Goal: Task Accomplishment & Management: Manage account settings

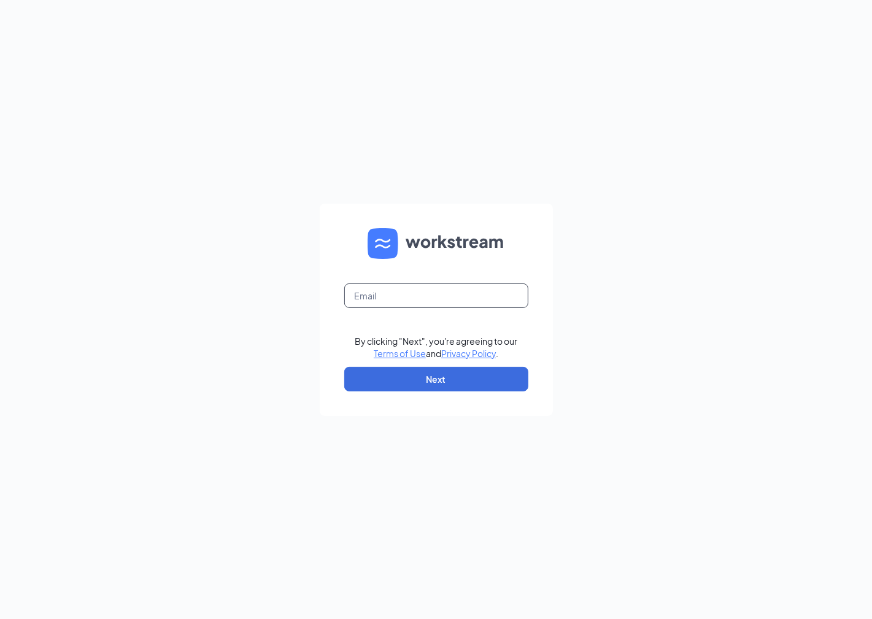
click at [473, 299] on input "text" at bounding box center [436, 296] width 184 height 25
type input "kayla.chavez@cfablossomhill.com"
click at [484, 378] on button "Next" at bounding box center [436, 379] width 184 height 25
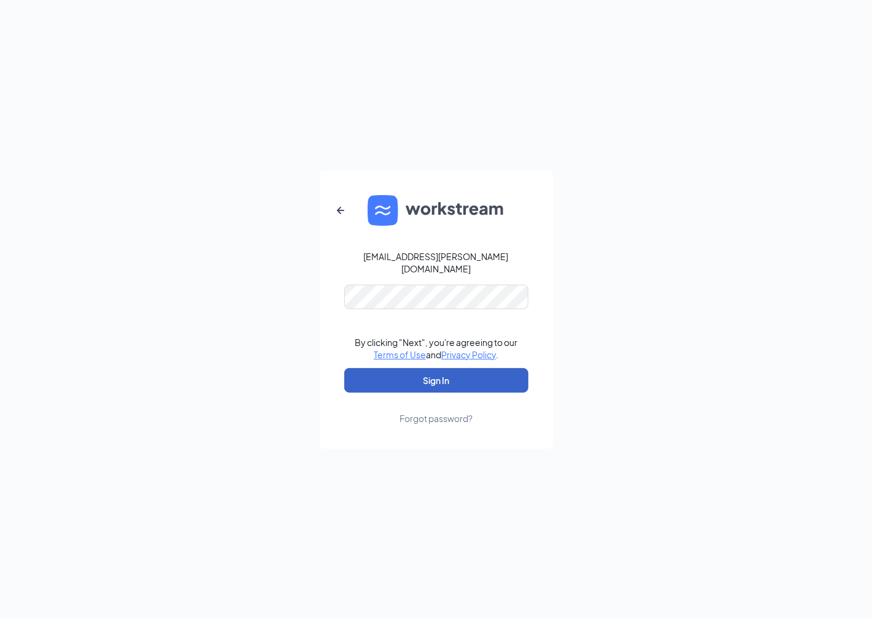
click at [478, 379] on button "Sign In" at bounding box center [436, 380] width 184 height 25
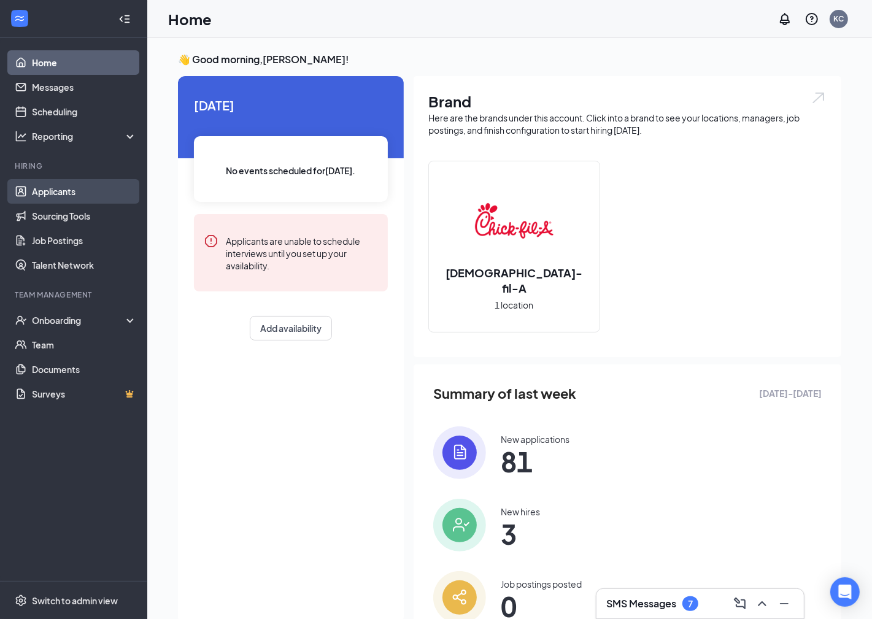
click at [72, 198] on link "Applicants" at bounding box center [84, 191] width 105 height 25
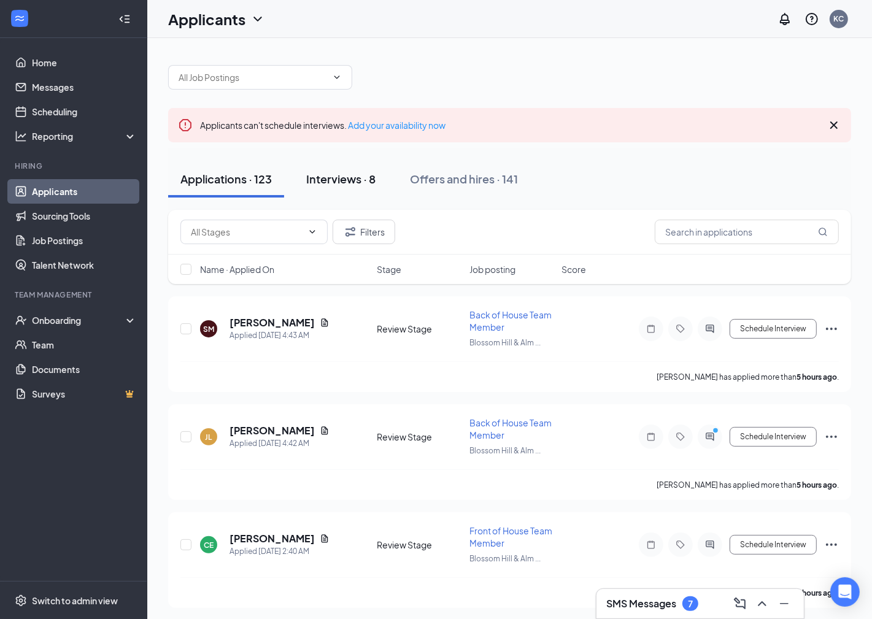
click at [367, 176] on div "Interviews · 8" at bounding box center [340, 178] width 69 height 15
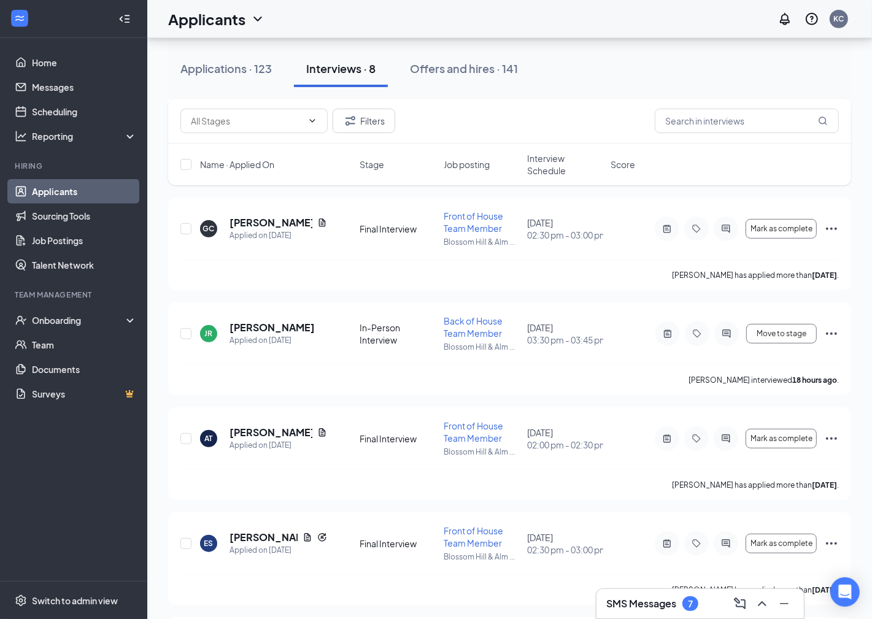
scroll to position [451, 0]
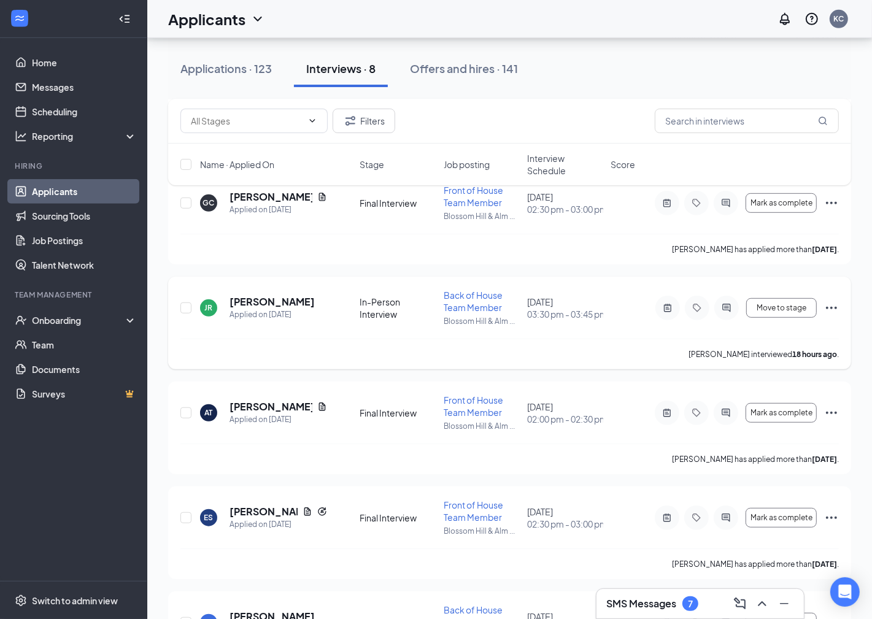
click at [832, 303] on icon "Ellipses" at bounding box center [831, 308] width 15 height 15
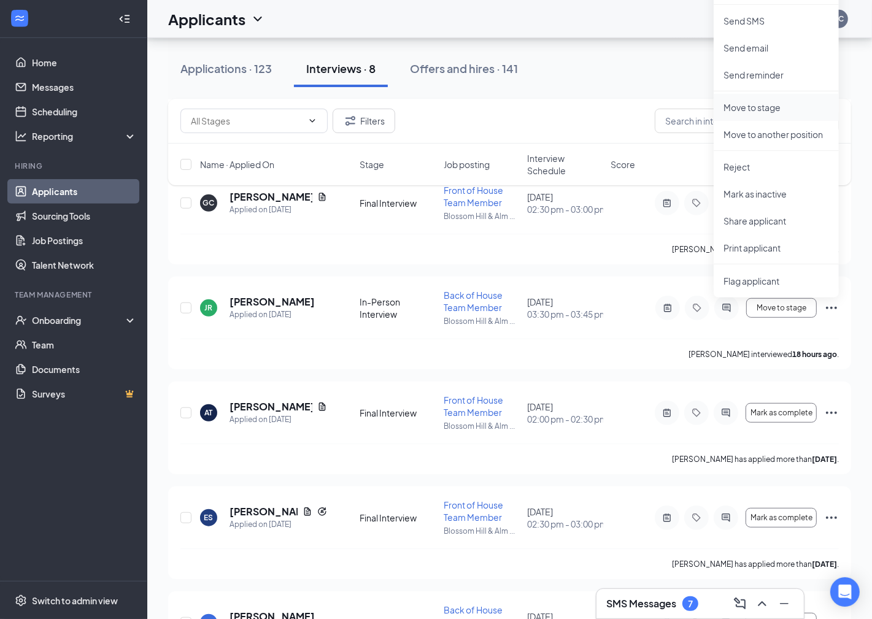
click at [755, 104] on p "Move to stage" at bounding box center [777, 107] width 106 height 12
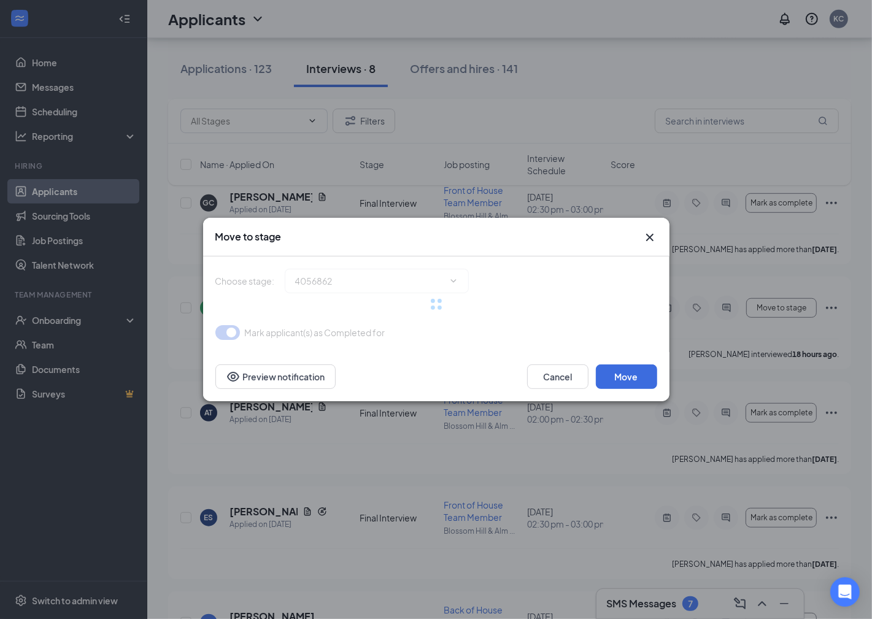
type input "Final Interview (next stage)"
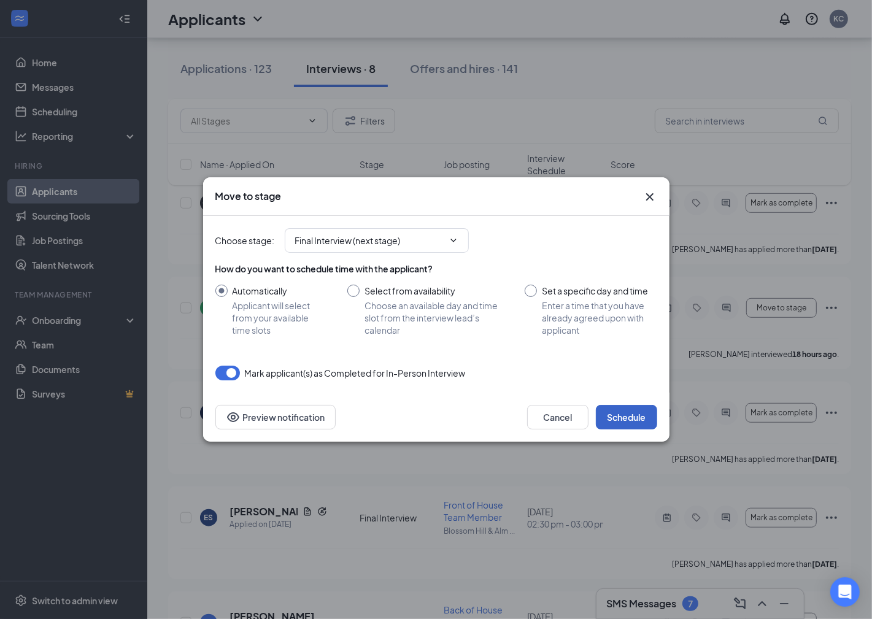
click at [643, 413] on button "Schedule" at bounding box center [626, 417] width 61 height 25
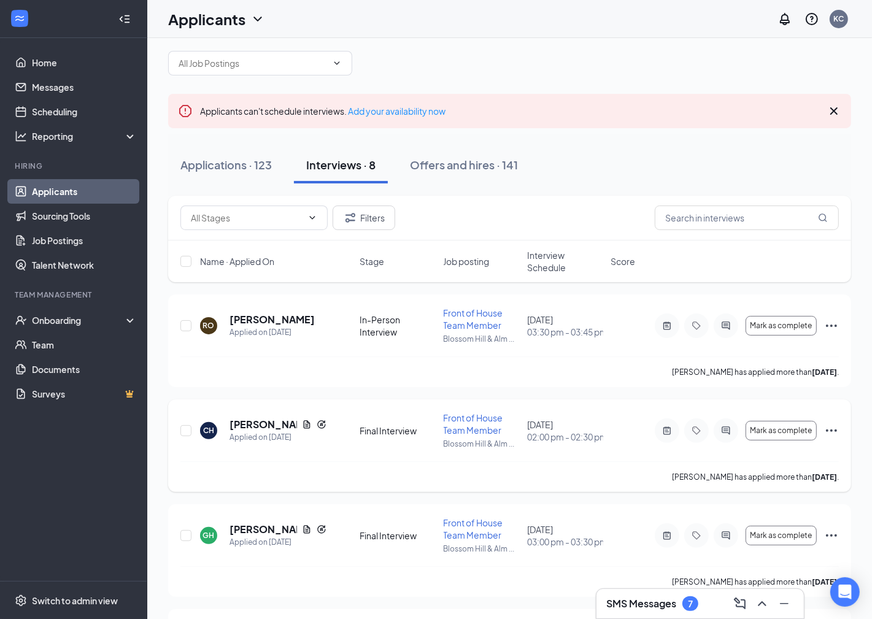
scroll to position [1, 0]
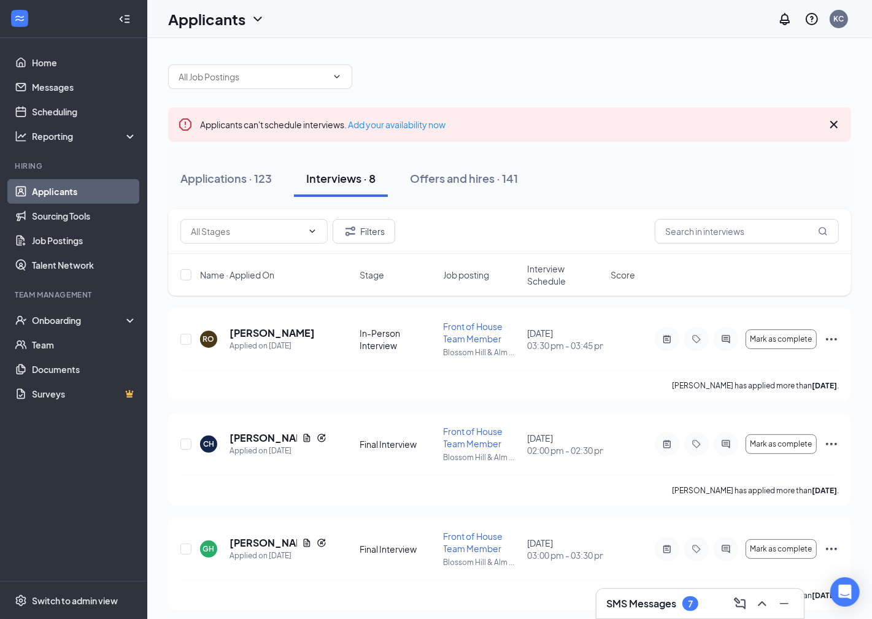
click at [835, 122] on icon "Cross" at bounding box center [834, 124] width 7 height 7
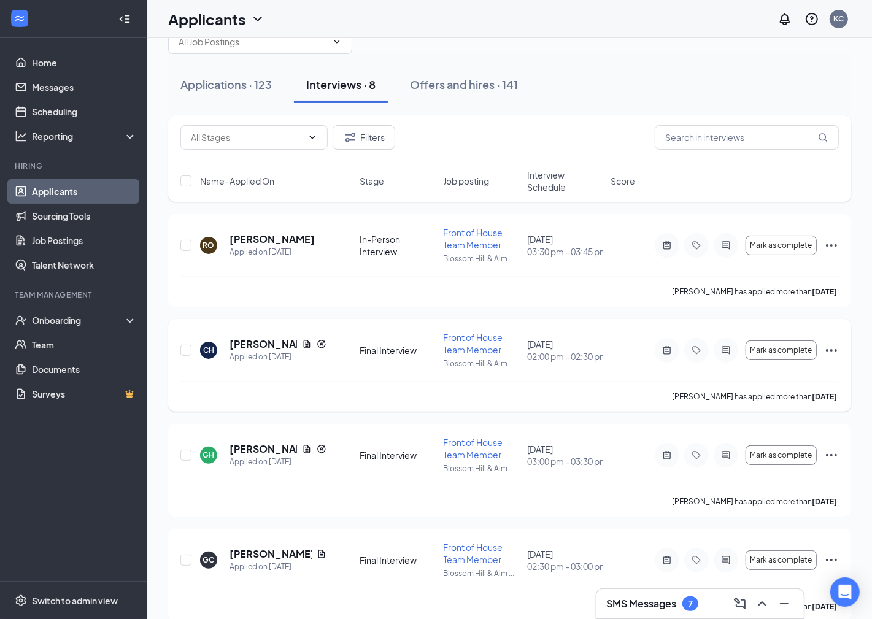
scroll to position [0, 0]
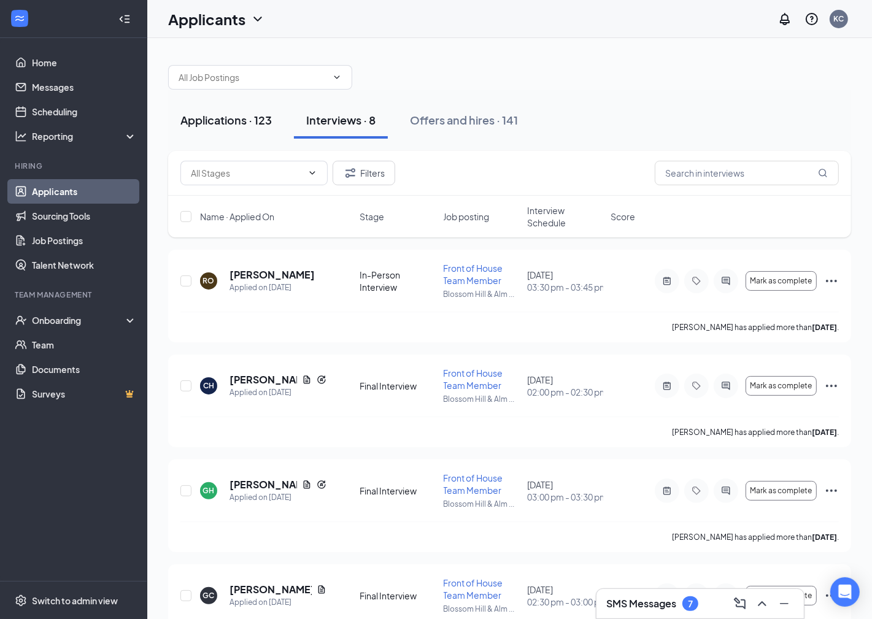
click at [236, 123] on div "Applications · 123" at bounding box center [225, 119] width 91 height 15
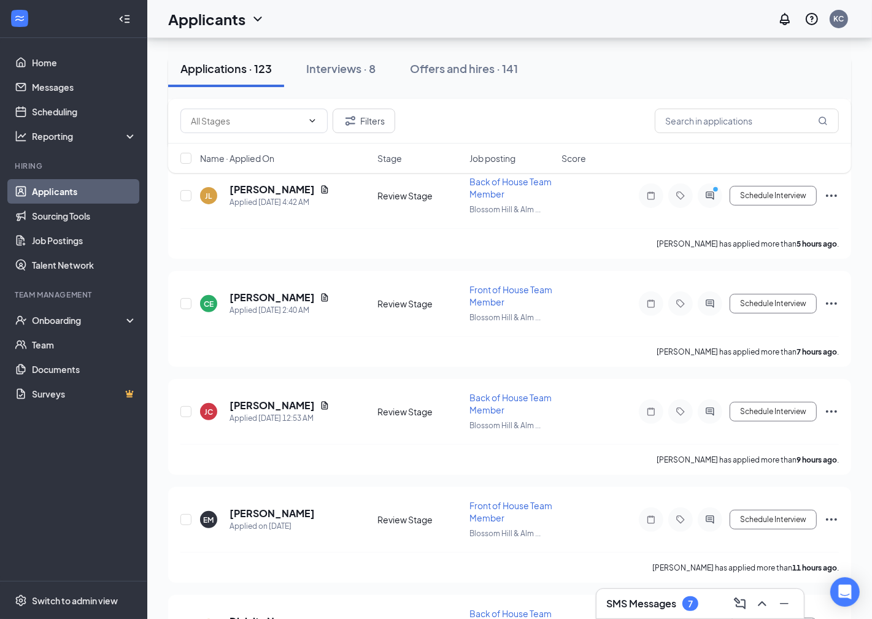
scroll to position [190, 0]
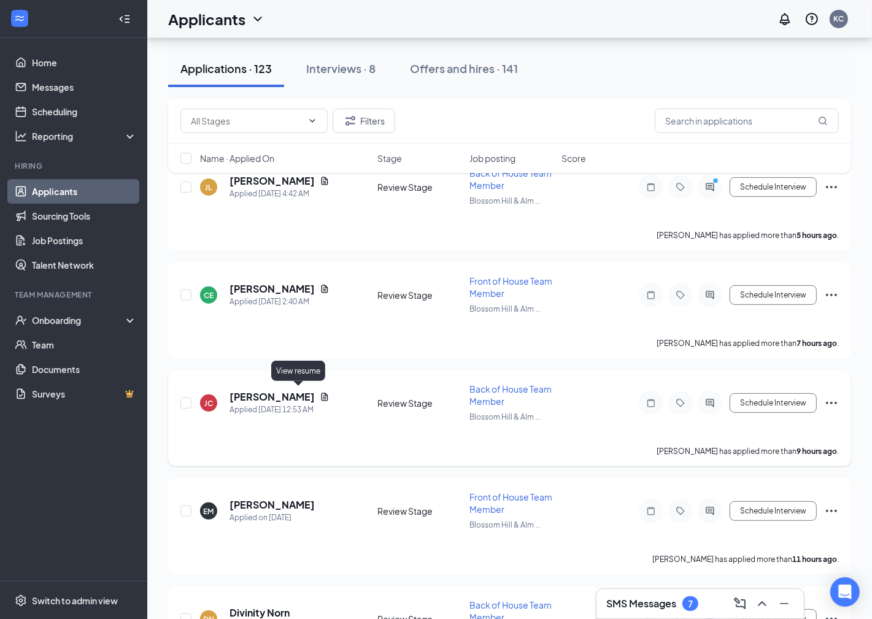
click at [320, 392] on icon "Document" at bounding box center [325, 397] width 10 height 10
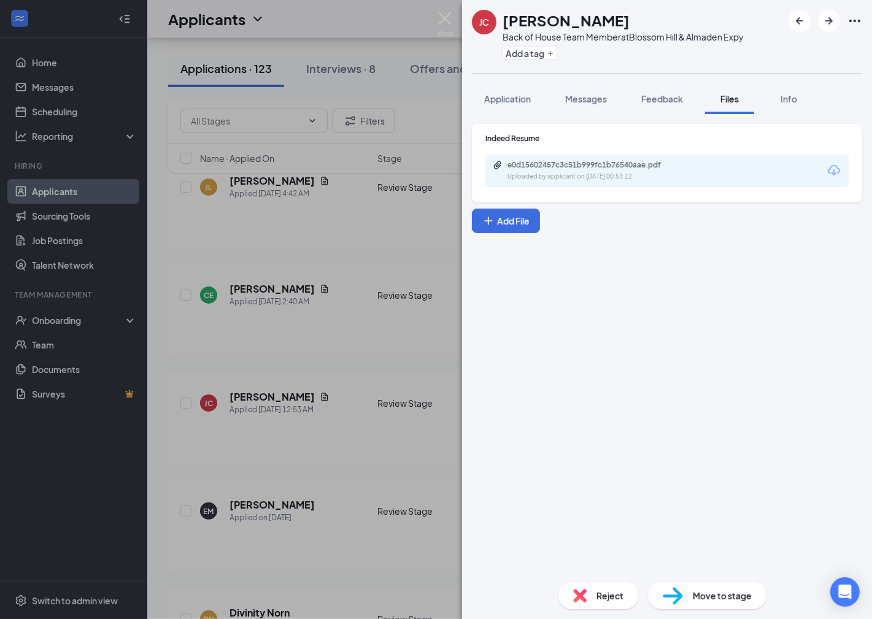
click at [625, 170] on div "e0d15602457c3c51b999fc1b76540aae.pdf Uploaded by applicant on [DATE] 00:53:12" at bounding box center [592, 170] width 199 height 21
click at [503, 112] on button "Application" at bounding box center [507, 98] width 71 height 31
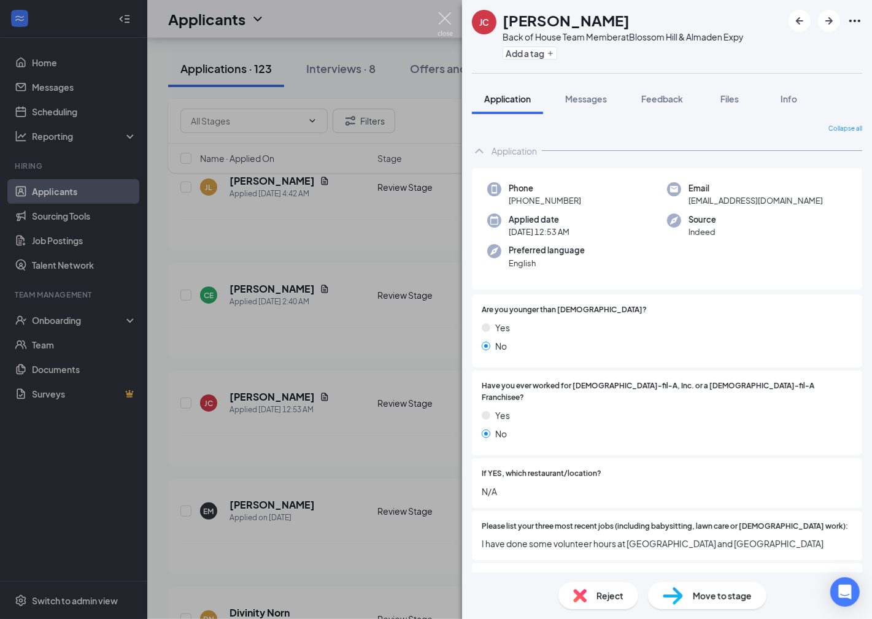
click at [445, 21] on img at bounding box center [445, 24] width 15 height 24
